Goal: Task Accomplishment & Management: Use online tool/utility

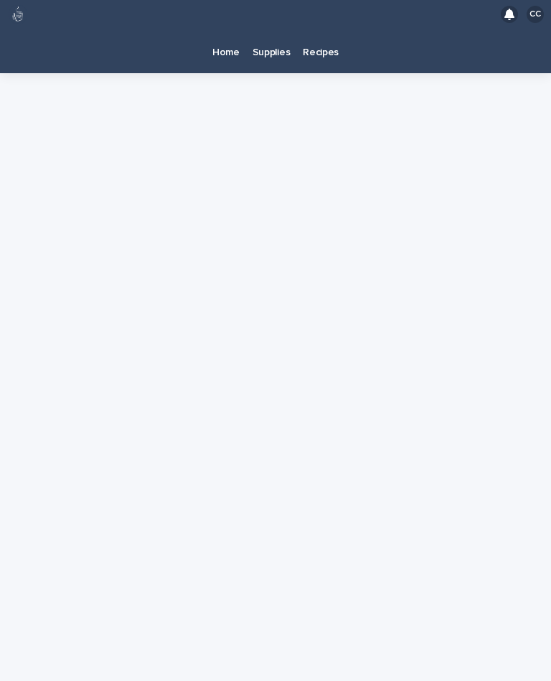
scroll to position [26, 0]
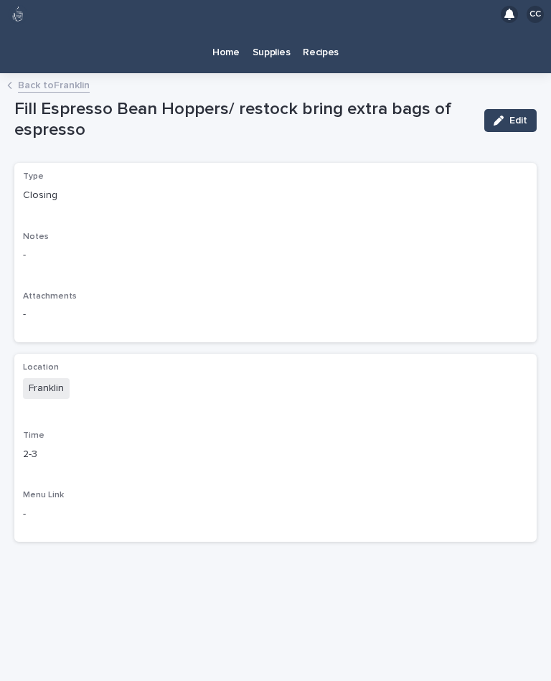
click at [77, 76] on link "Back to [PERSON_NAME]" at bounding box center [54, 84] width 72 height 17
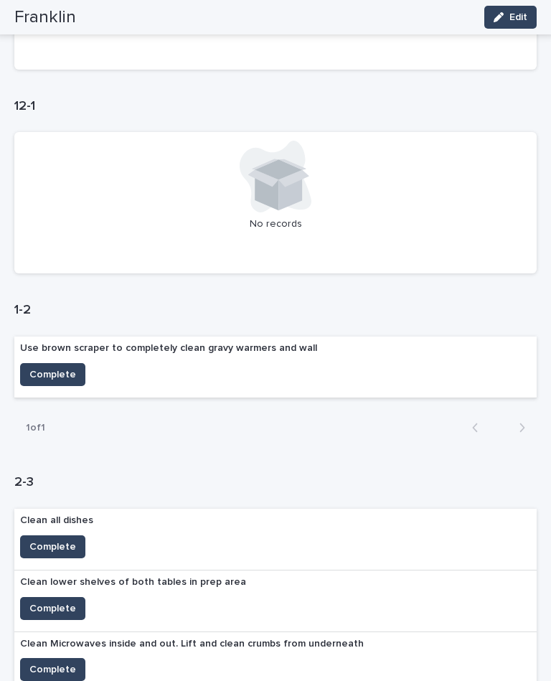
scroll to position [286, 0]
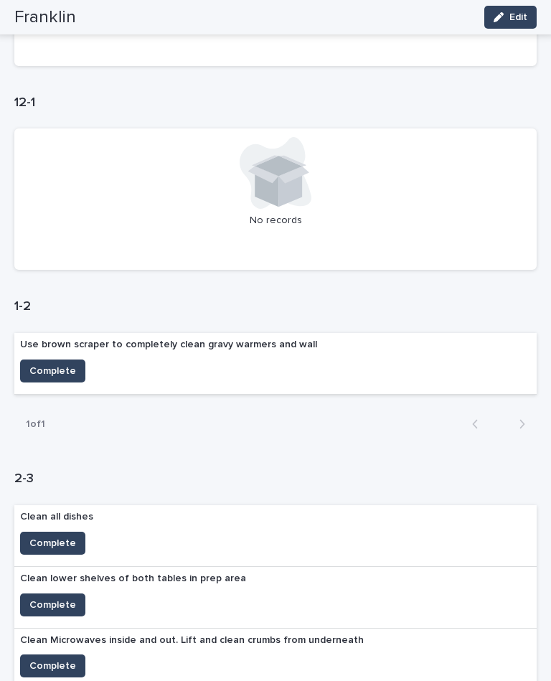
click at [68, 364] on span "Complete" at bounding box center [52, 371] width 47 height 14
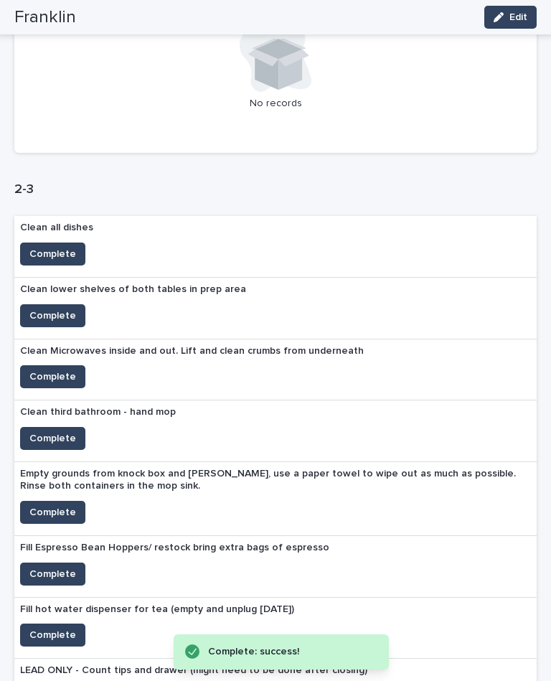
scroll to position [606, 0]
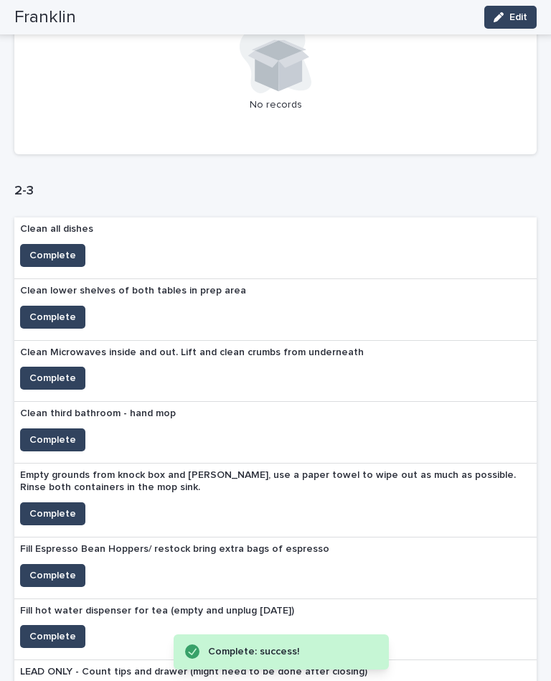
click at [67, 371] on span "Complete" at bounding box center [52, 378] width 47 height 14
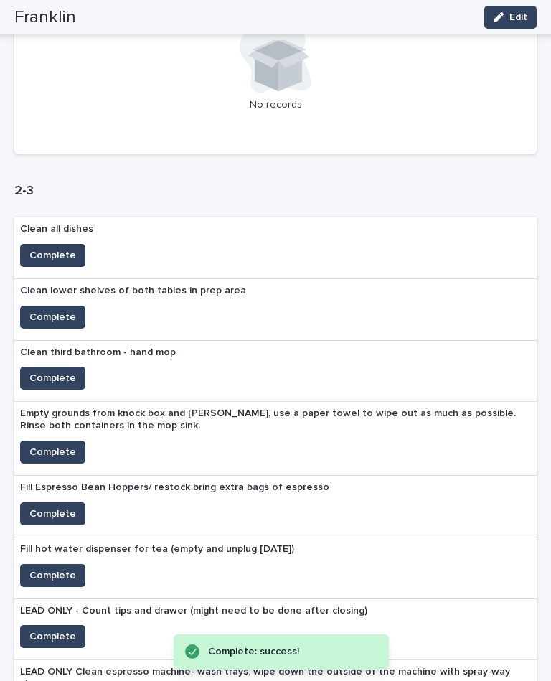
click at [64, 371] on span "Complete" at bounding box center [52, 378] width 47 height 14
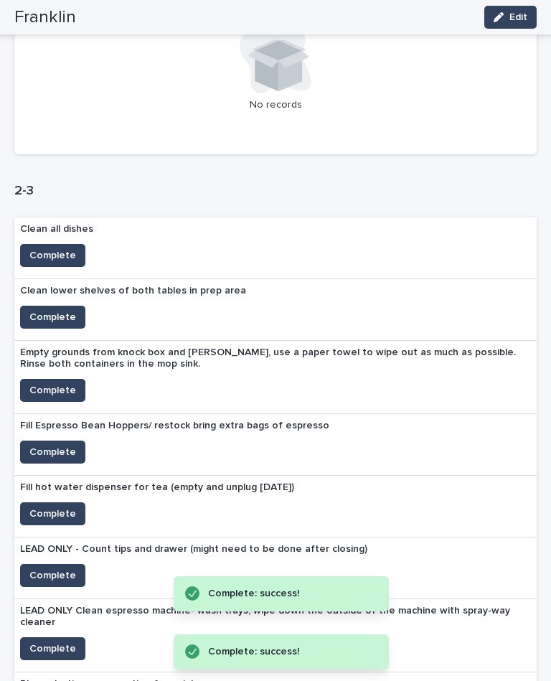
click at [66, 383] on span "Complete" at bounding box center [52, 390] width 47 height 14
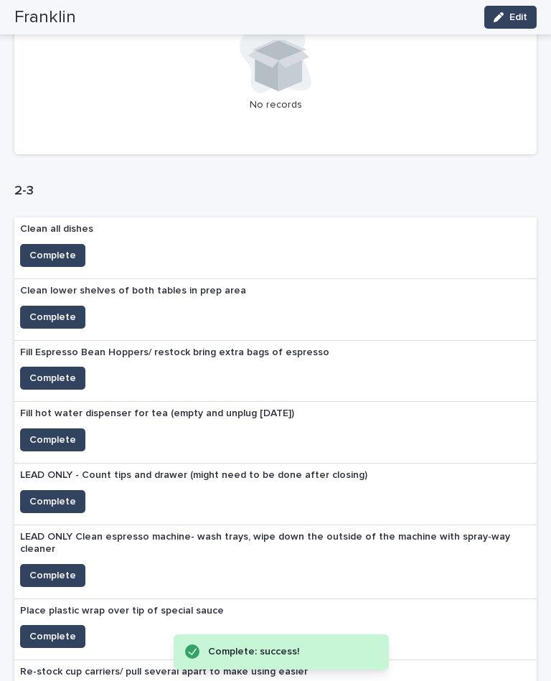
click at [66, 371] on span "Complete" at bounding box center [52, 378] width 47 height 14
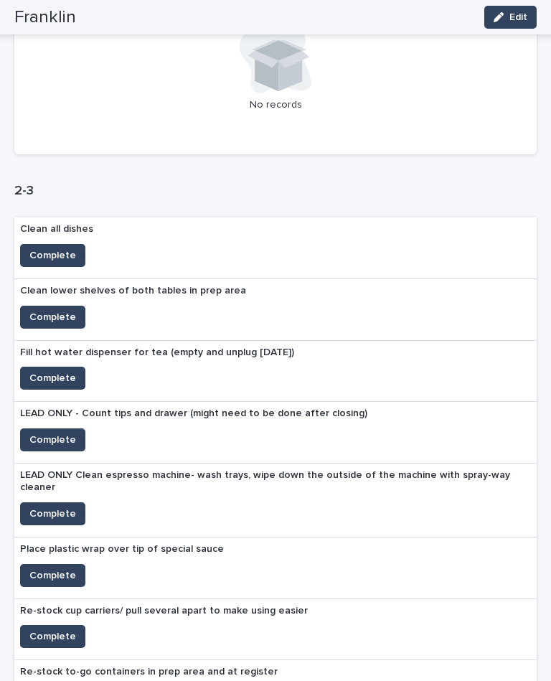
click at [49, 371] on span "Complete" at bounding box center [52, 378] width 47 height 14
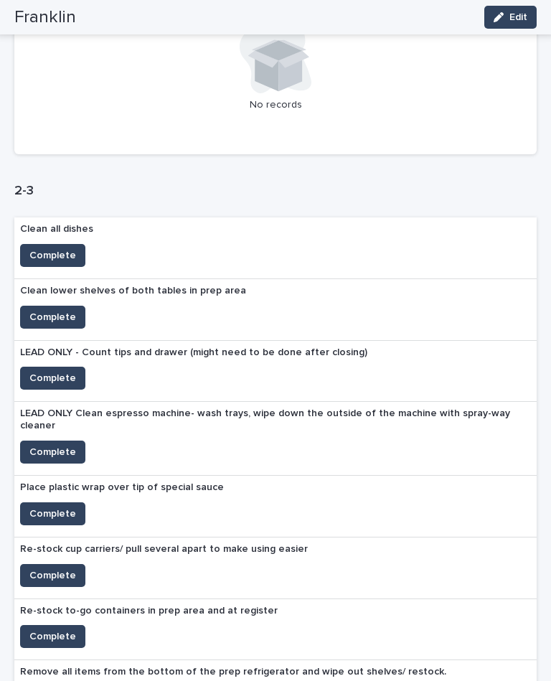
click at [55, 507] on span "Complete" at bounding box center [52, 514] width 47 height 14
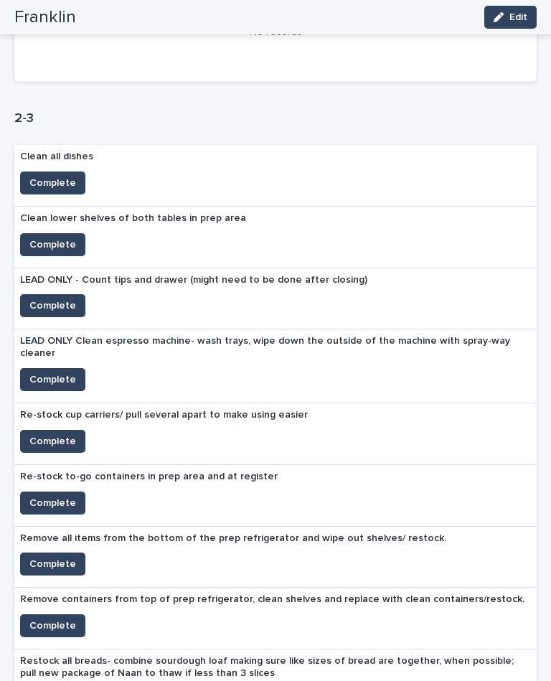
scroll to position [678, 0]
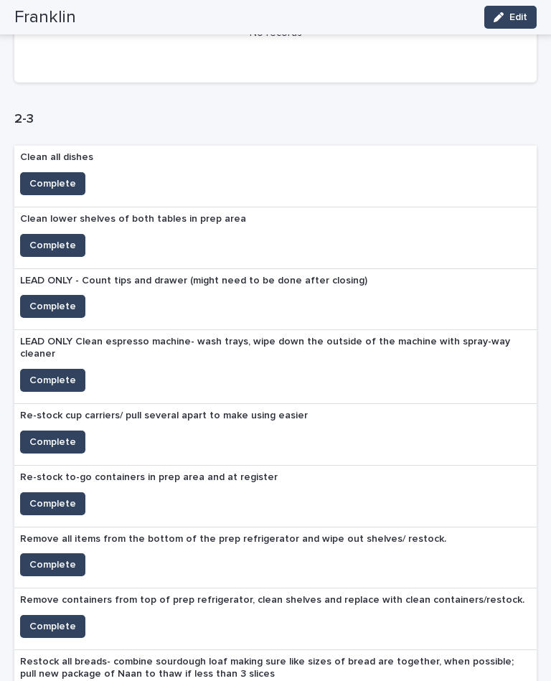
click at [41, 177] on span "Complete" at bounding box center [52, 184] width 47 height 14
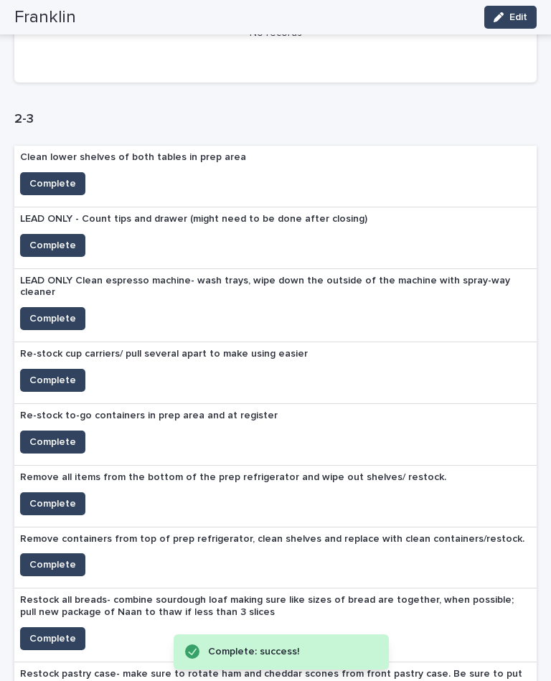
click at [52, 238] on span "Complete" at bounding box center [52, 245] width 47 height 14
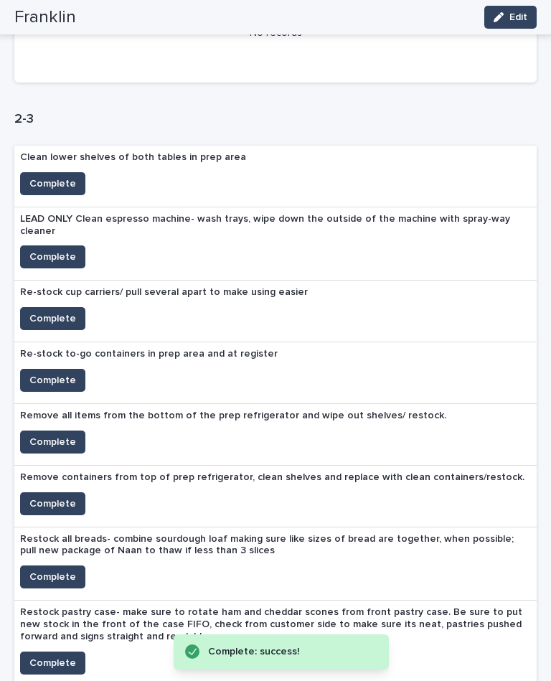
click at [61, 250] on span "Complete" at bounding box center [52, 257] width 47 height 14
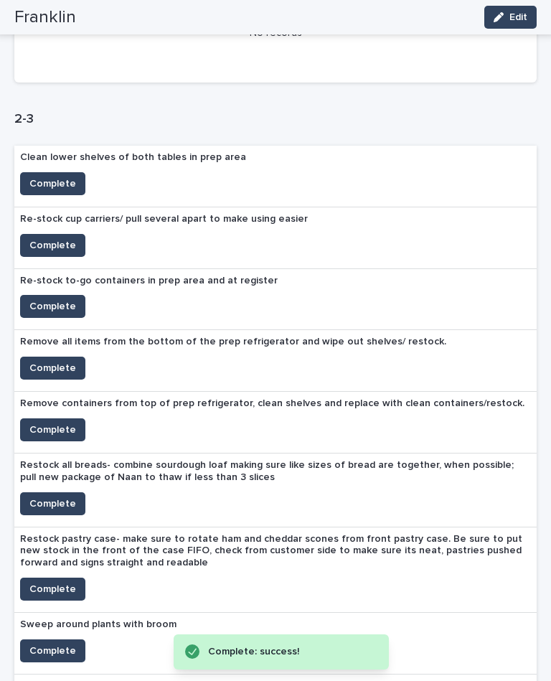
click at [43, 361] on span "Complete" at bounding box center [52, 368] width 47 height 14
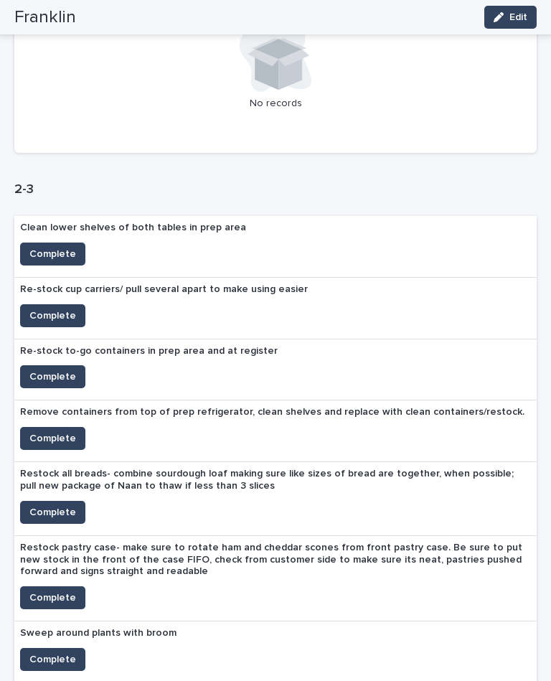
scroll to position [731, 0]
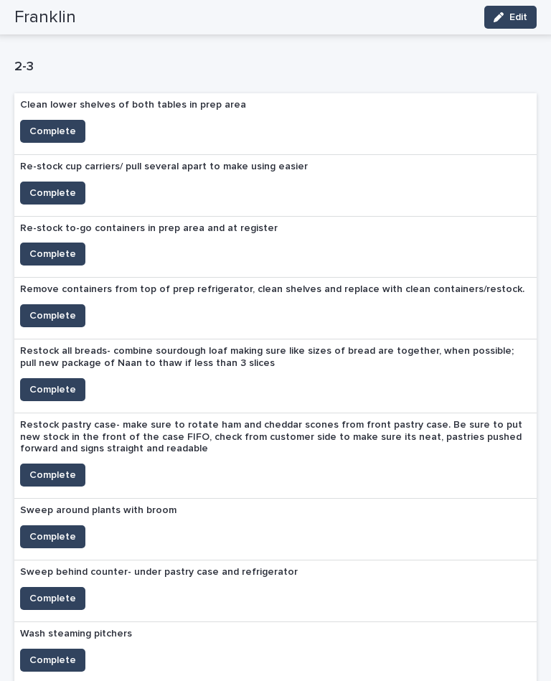
click at [71, 247] on span "Complete" at bounding box center [52, 254] width 47 height 14
